Goal: Transaction & Acquisition: Purchase product/service

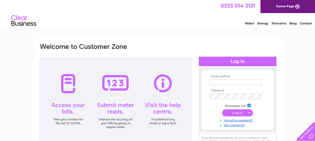
type input "tenant.participation@west-dunbarton.gov.uk"
click at [242, 109] on input "submit" at bounding box center [237, 112] width 31 height 7
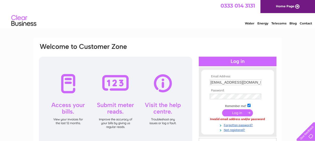
click at [236, 82] on input "tenant.participation@west-dunbarton.gov.uk" at bounding box center [236, 82] width 52 height 6
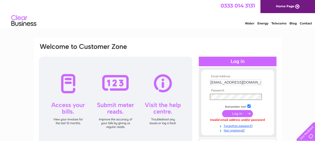
click at [240, 113] on input "submit" at bounding box center [237, 113] width 31 height 7
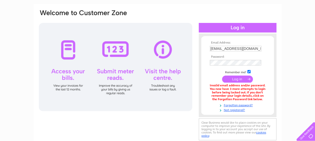
scroll to position [38, 0]
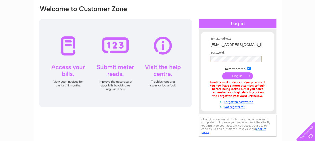
click at [205, 58] on form "Email Address: tenant.participation@west-dunbarton.gov.uk Password:" at bounding box center [238, 72] width 73 height 71
click at [234, 76] on input "submit" at bounding box center [237, 75] width 31 height 7
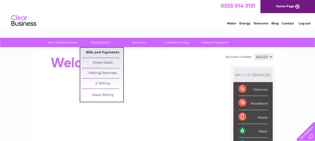
click at [102, 52] on link "Bills and Payments" at bounding box center [102, 52] width 41 height 10
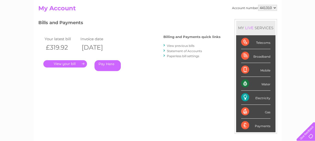
scroll to position [56, 0]
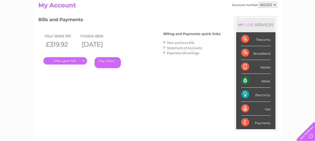
click at [174, 43] on link "View previous bills" at bounding box center [181, 43] width 28 height 4
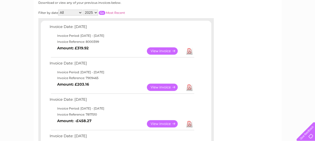
scroll to position [43, 0]
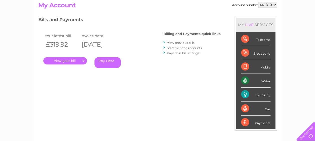
click at [112, 62] on link "Pay Here" at bounding box center [108, 62] width 26 height 11
click at [104, 61] on link "Pay Here" at bounding box center [108, 62] width 26 height 11
click at [106, 59] on link "Pay Here" at bounding box center [108, 62] width 26 height 11
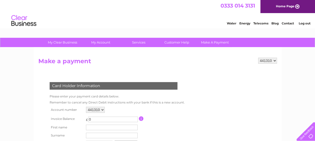
click at [102, 109] on select "441310" at bounding box center [95, 109] width 19 height 6
click at [94, 118] on input "0" at bounding box center [113, 119] width 50 height 6
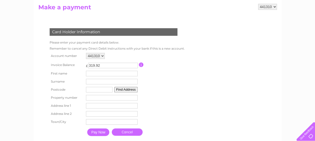
type input "319.92"
click at [111, 75] on input "text" at bounding box center [112, 74] width 52 height 6
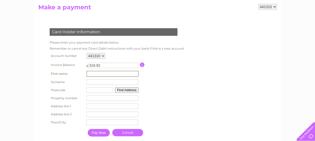
type input "Jennifer"
type input "McKechnie"
type input "G82 5DS"
type input "16 Church Street"
type input "Dumbarton"
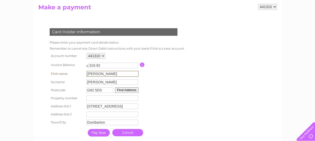
click at [121, 97] on input "number" at bounding box center [113, 98] width 52 height 6
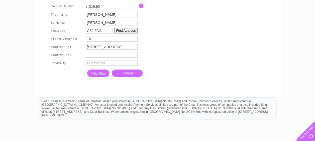
scroll to position [123, 0]
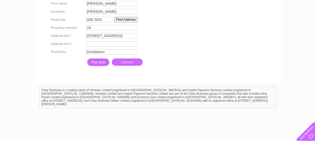
type input "16"
click at [98, 62] on input "Pay Now" at bounding box center [98, 62] width 22 height 8
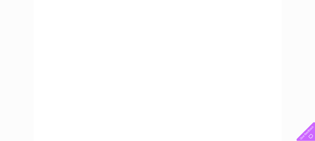
scroll to position [109, 0]
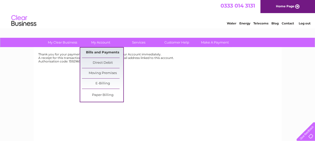
click at [103, 53] on link "Bills and Payments" at bounding box center [102, 52] width 41 height 10
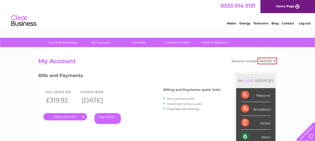
click at [192, 104] on link "Statement of Accounts" at bounding box center [184, 104] width 35 height 4
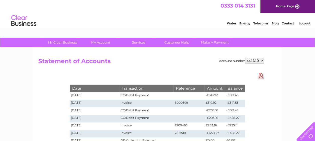
click at [188, 20] on div "Water Energy Telecoms Blog Contact Log out" at bounding box center [157, 21] width 315 height 16
click at [286, 24] on link "Contact" at bounding box center [288, 23] width 12 height 4
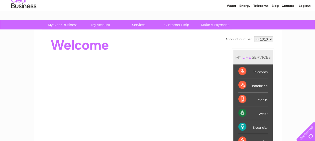
scroll to position [17, 0]
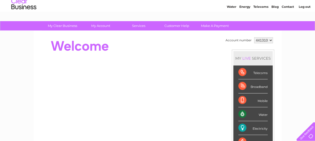
drag, startPoint x: 267, startPoint y: 39, endPoint x: 252, endPoint y: 38, distance: 14.7
click at [253, 38] on td "441310" at bounding box center [263, 40] width 21 height 9
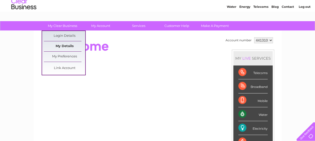
click at [62, 45] on link "My Details" at bounding box center [64, 46] width 41 height 10
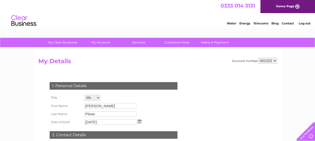
click at [292, 6] on link "Home Page" at bounding box center [288, 6] width 55 height 13
